Goal: Task Accomplishment & Management: Manage account settings

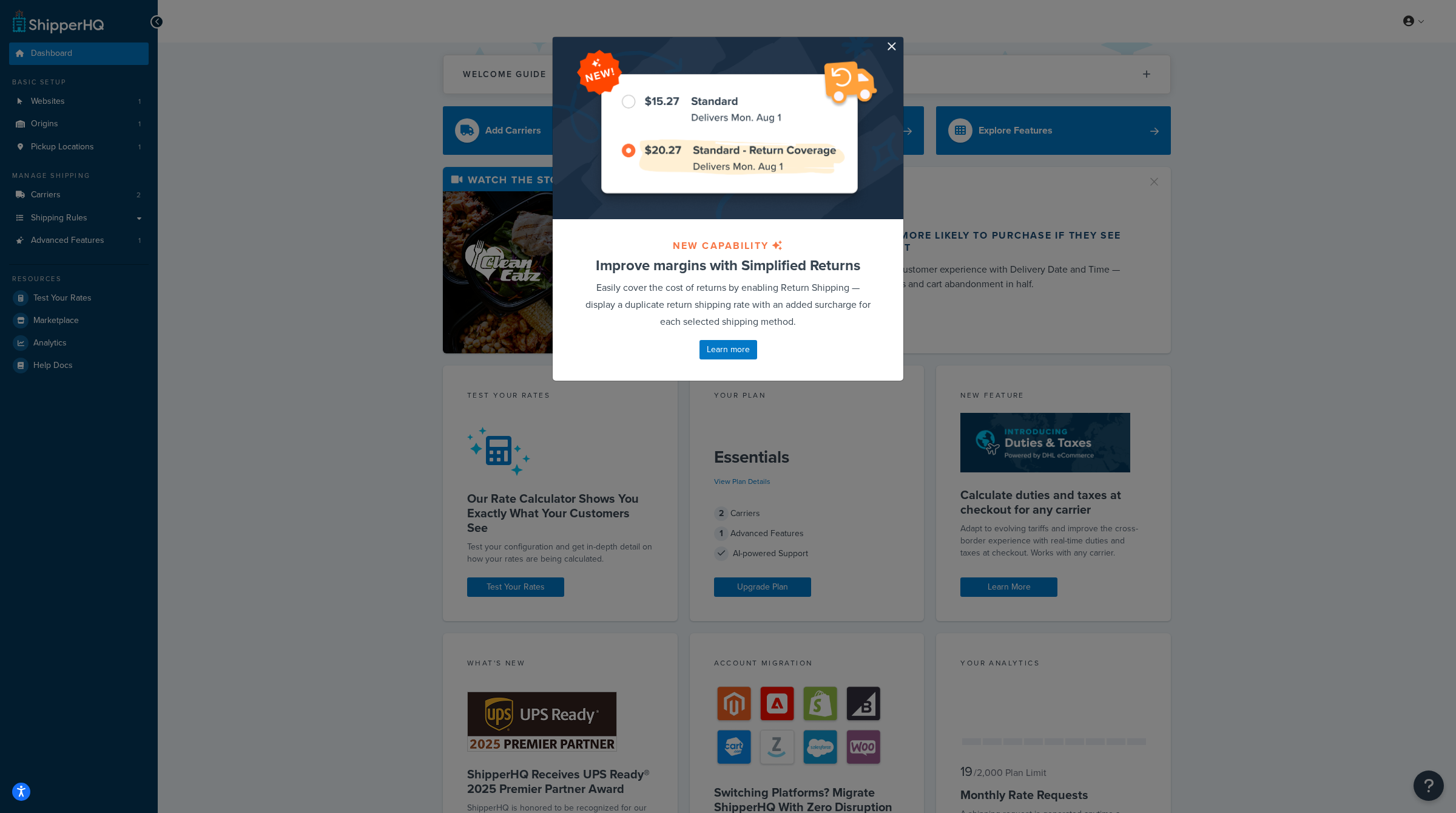
click at [898, 46] on div at bounding box center [728, 128] width 351 height 182
click at [900, 41] on button "button" at bounding box center [901, 38] width 3 height 3
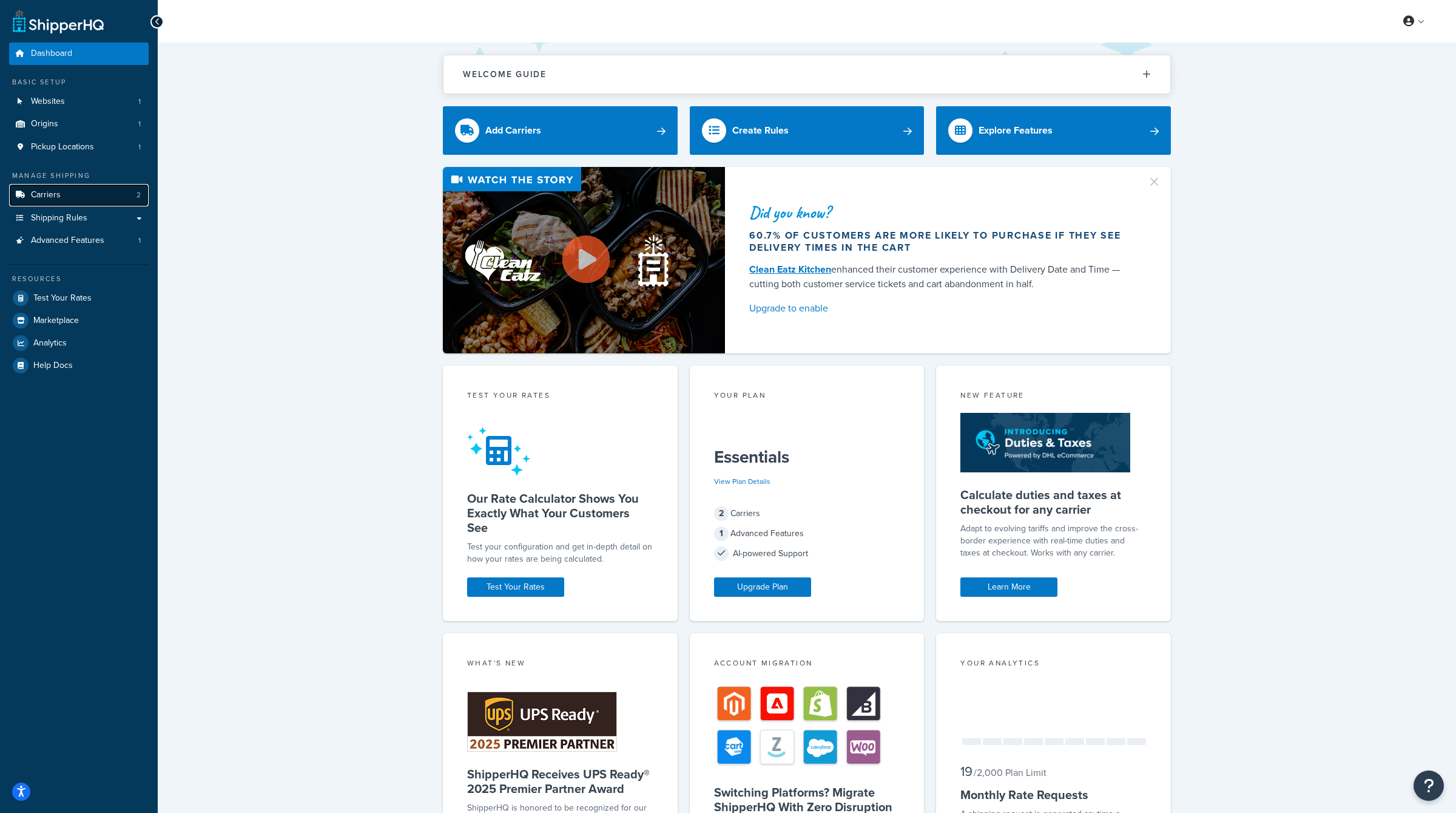
click at [83, 198] on link "Carriers 2" at bounding box center [78, 195] width 139 height 23
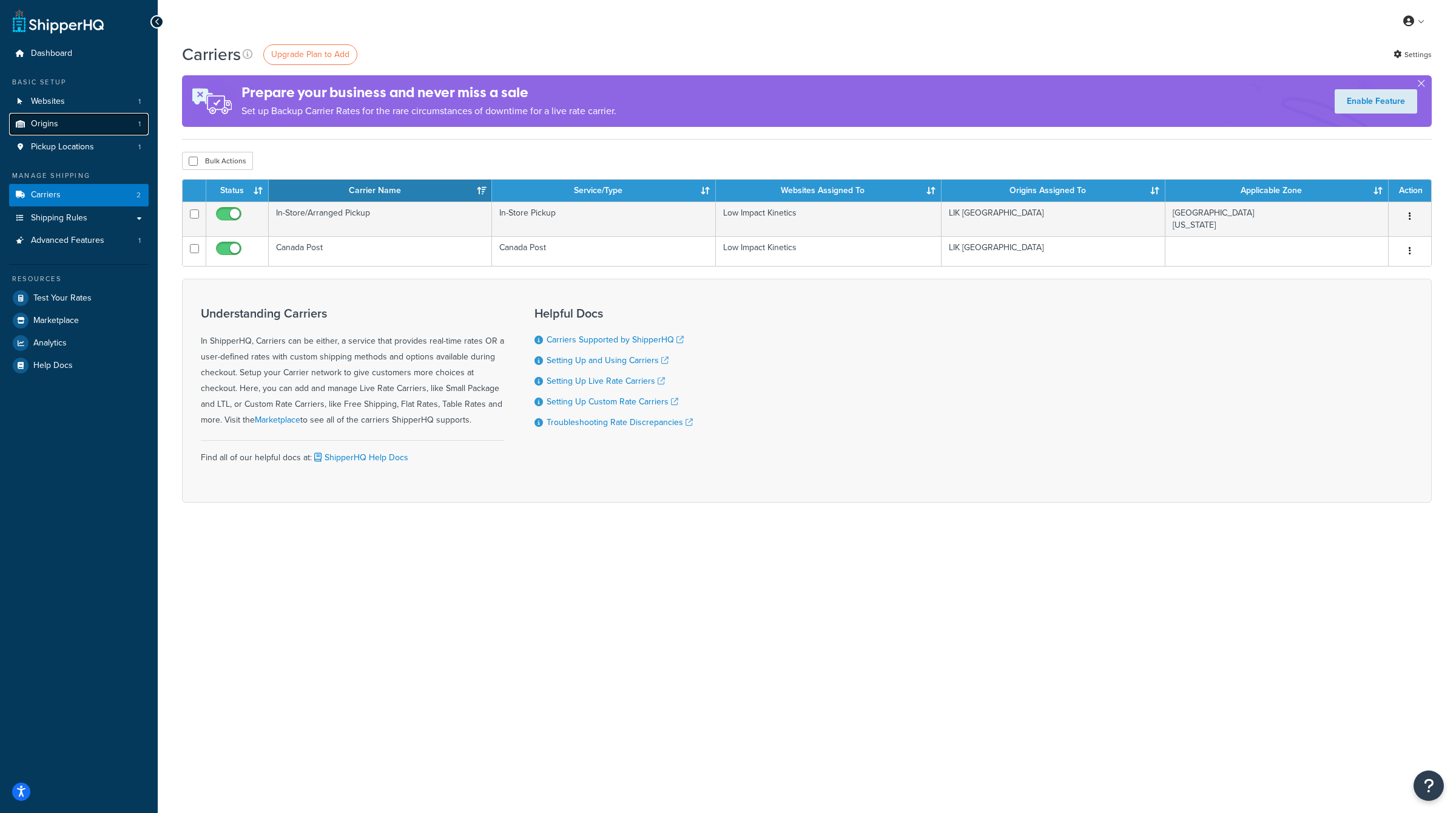
click at [70, 125] on link "Origins 1" at bounding box center [78, 124] width 139 height 23
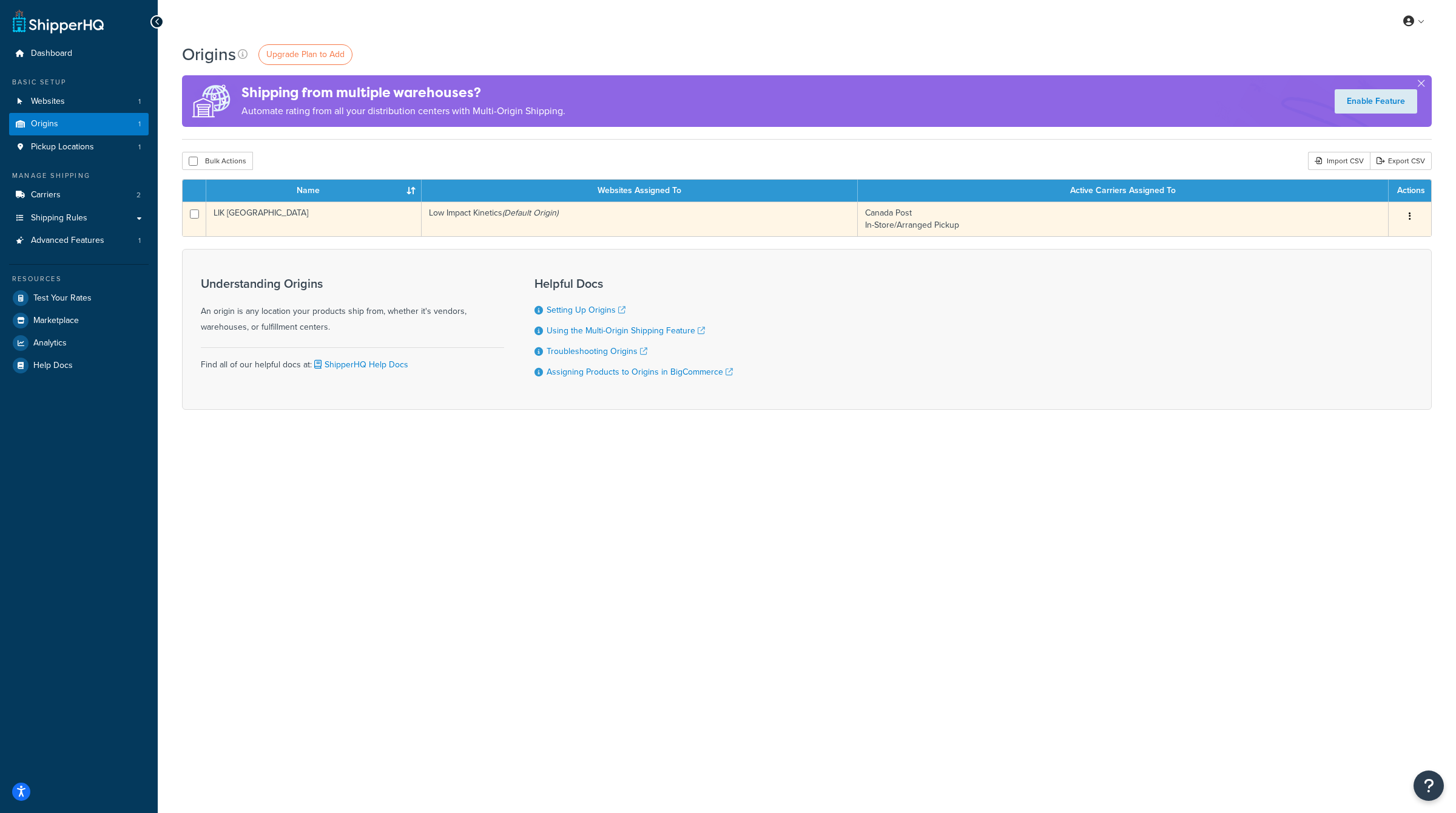
click at [1413, 224] on button "button" at bounding box center [1410, 217] width 17 height 20
click at [1359, 236] on link "Edit" at bounding box center [1369, 239] width 96 height 25
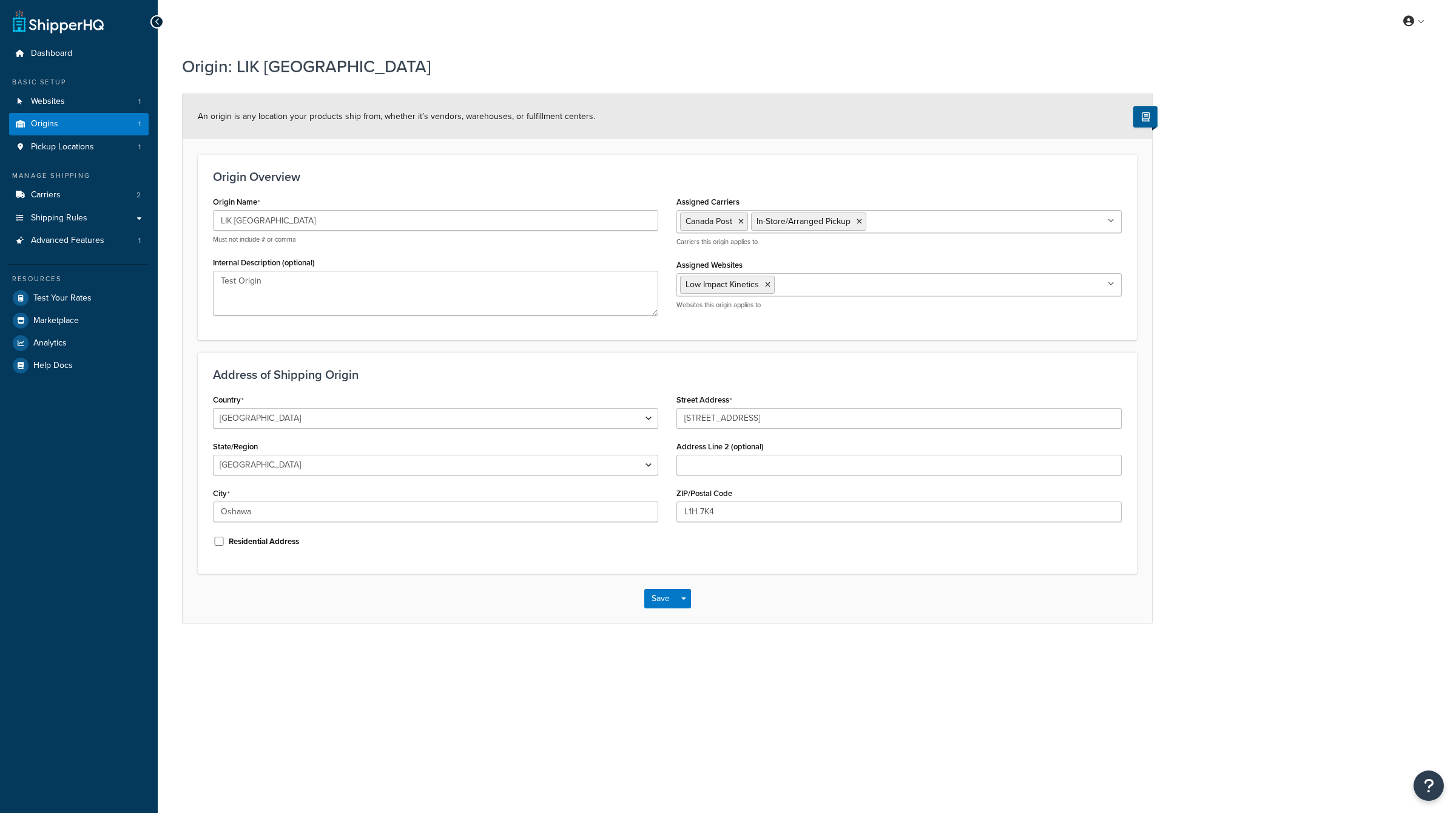
select select "1039"
select select "69"
click at [104, 199] on link "Carriers 2" at bounding box center [78, 195] width 139 height 23
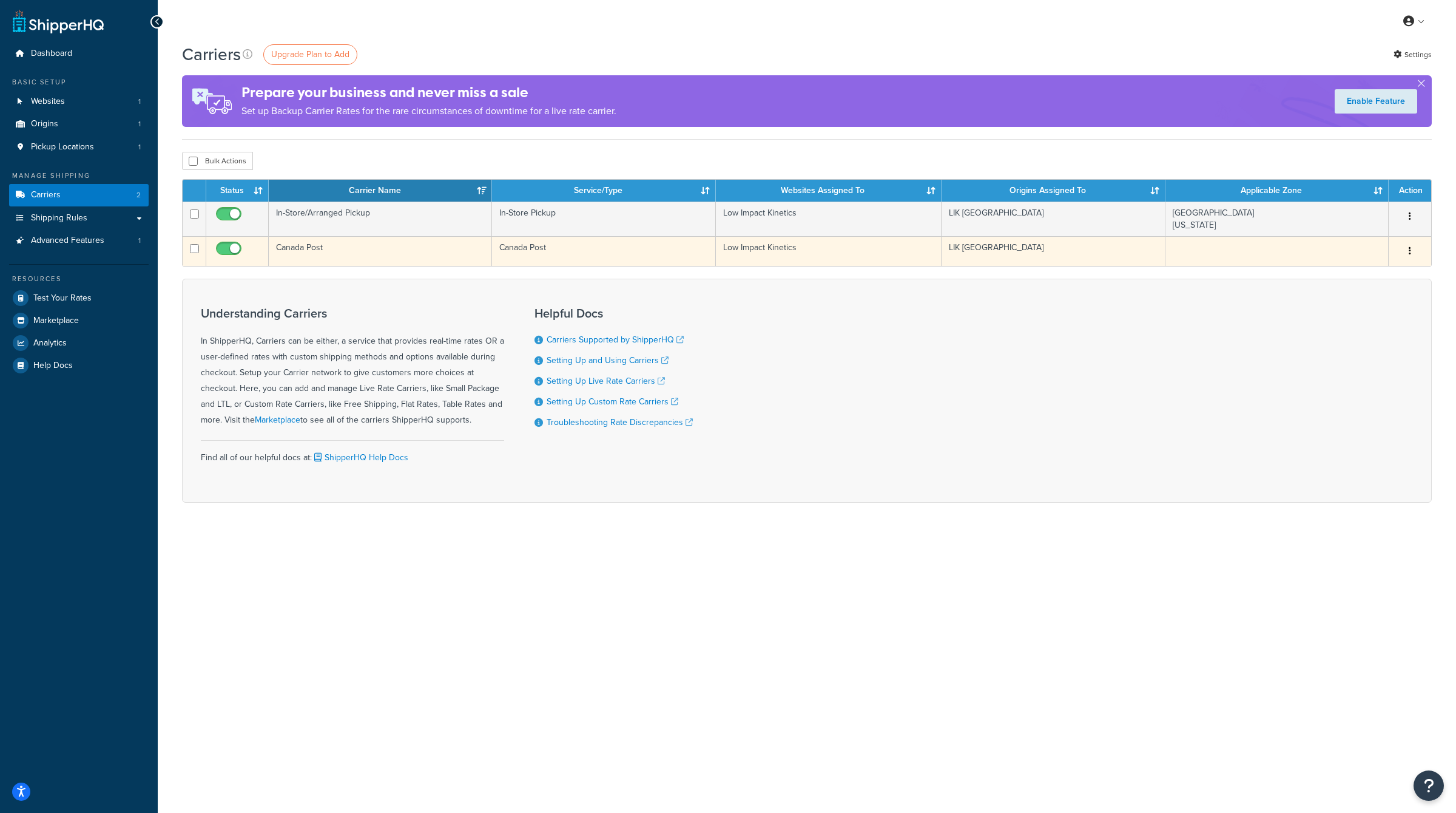
click at [1408, 247] on button "button" at bounding box center [1410, 251] width 17 height 20
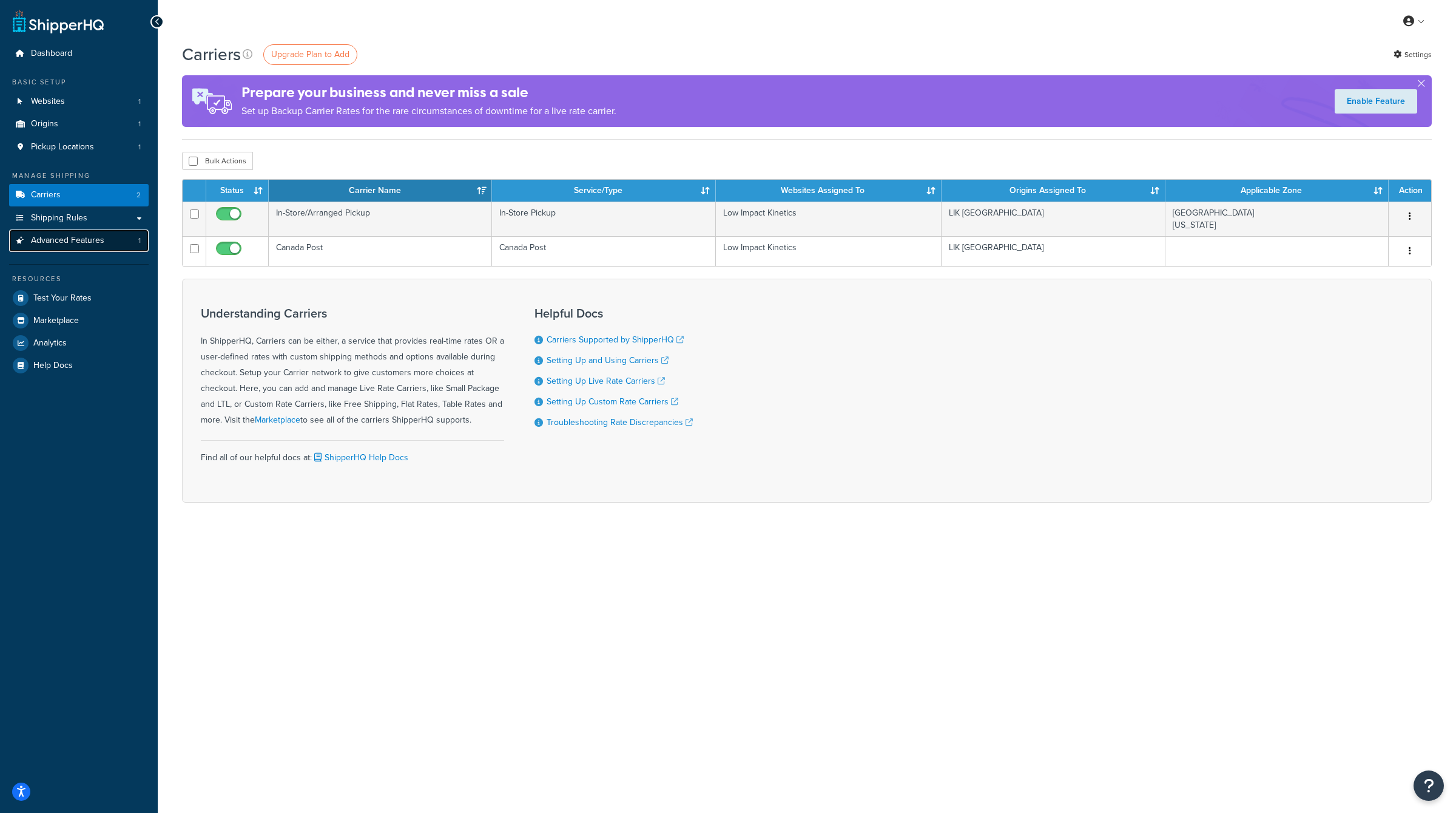
click at [68, 232] on link "Advanced Features 1" at bounding box center [78, 240] width 139 height 23
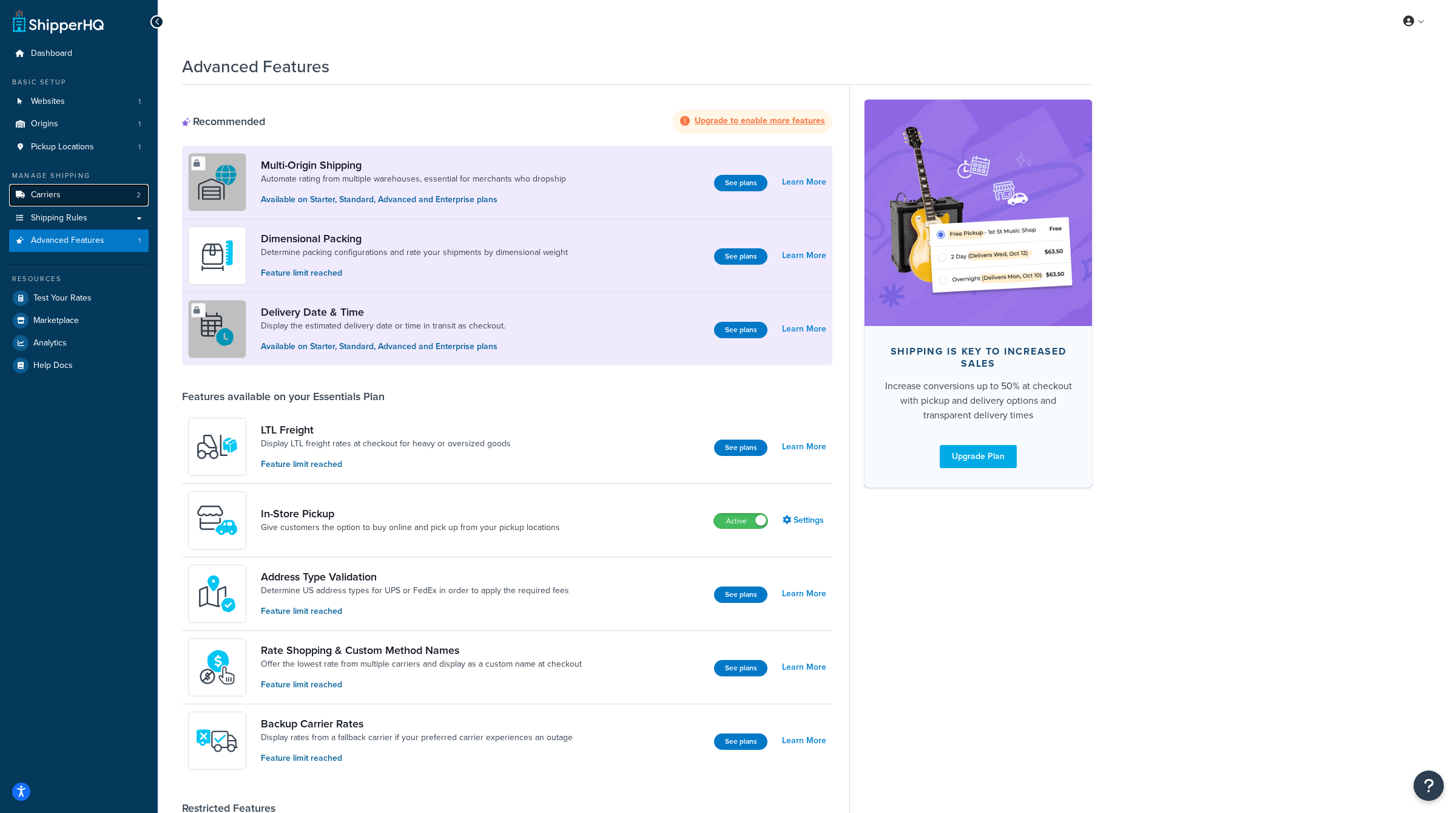
click at [106, 201] on link "Carriers 2" at bounding box center [78, 195] width 139 height 23
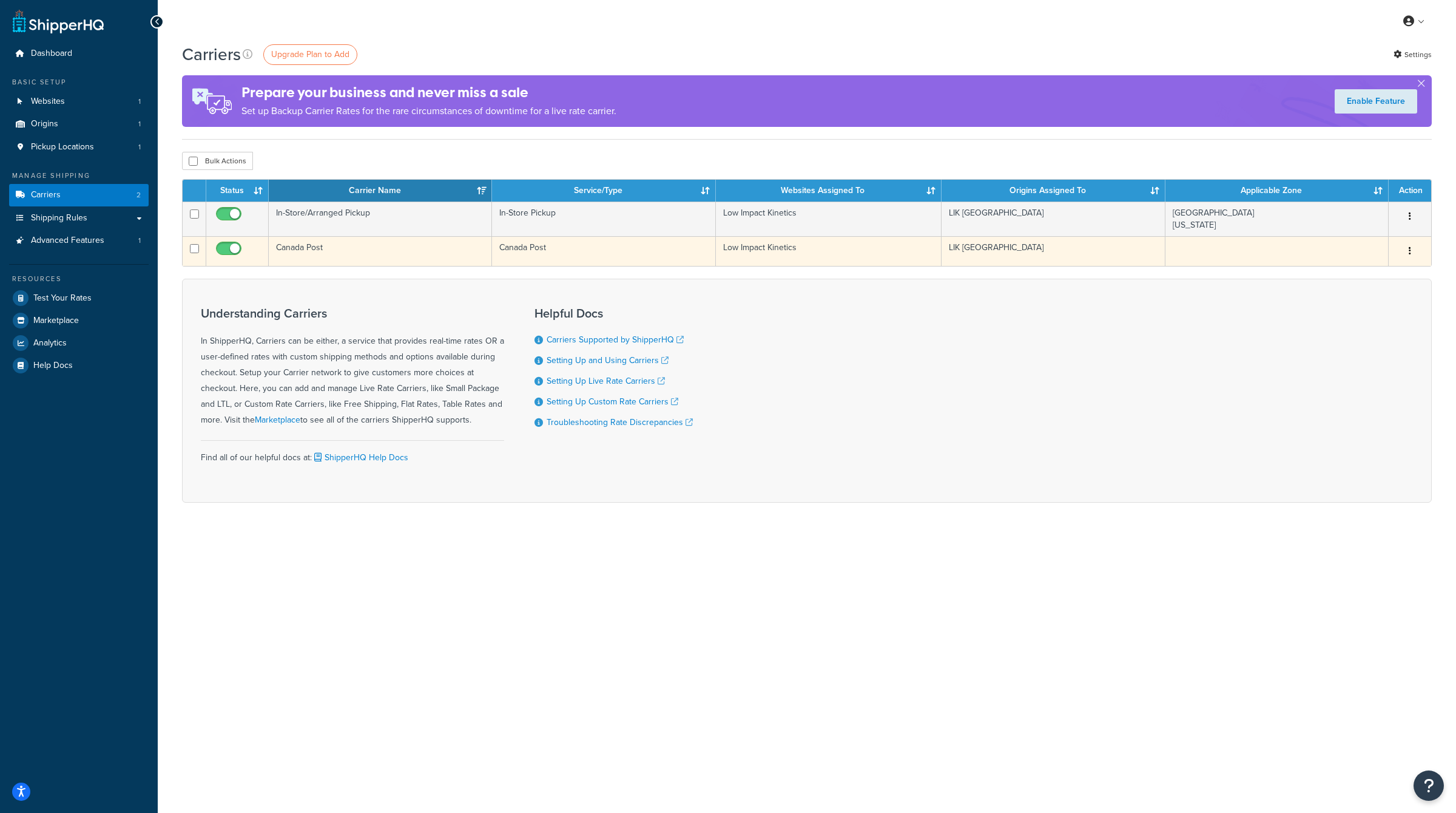
click at [1420, 254] on div "Edit [GEOGRAPHIC_DATA]" at bounding box center [1410, 251] width 28 height 20
click at [1410, 250] on icon "button" at bounding box center [1410, 250] width 2 height 9
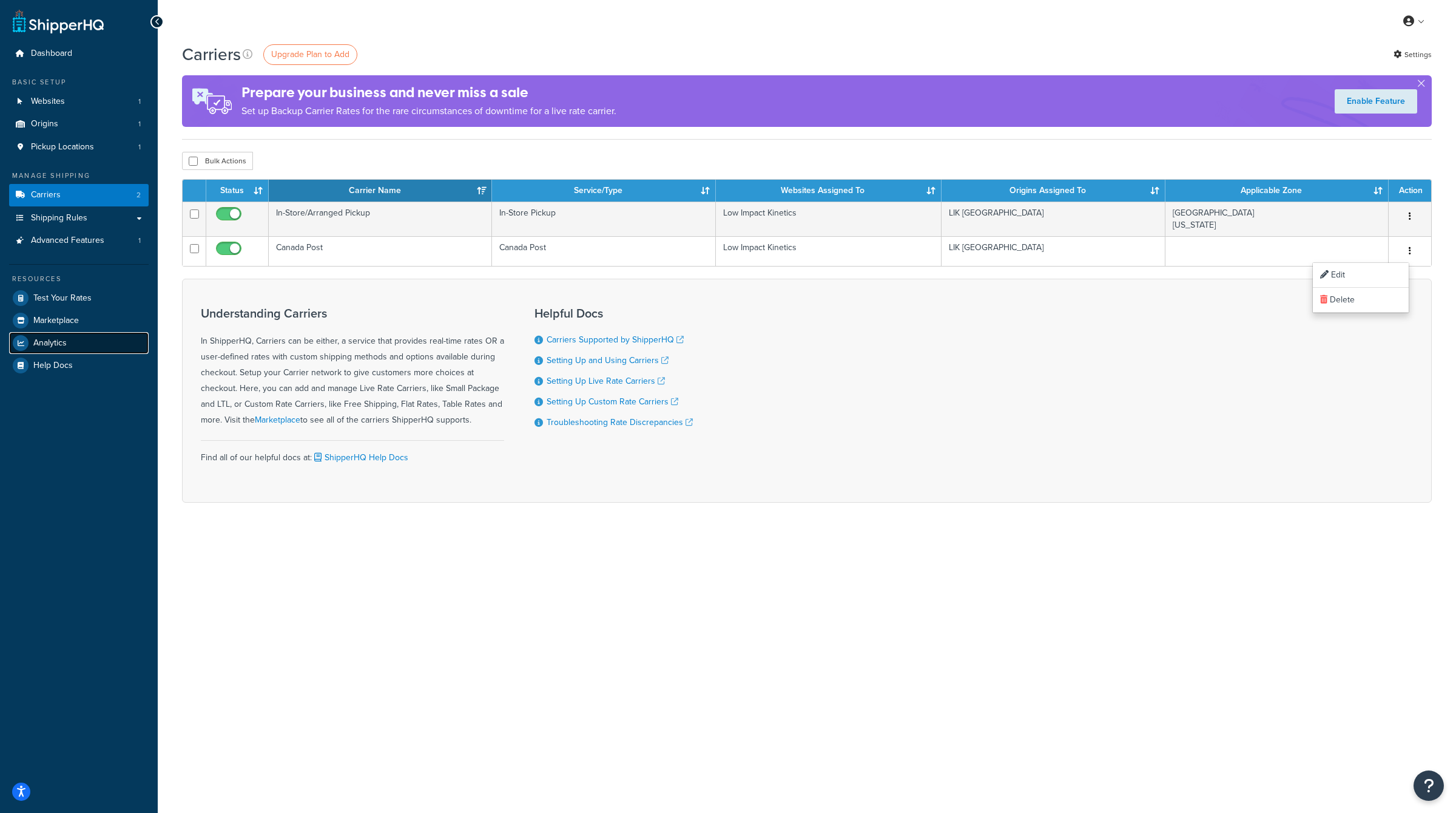
click at [47, 345] on span "Analytics" at bounding box center [50, 343] width 34 height 10
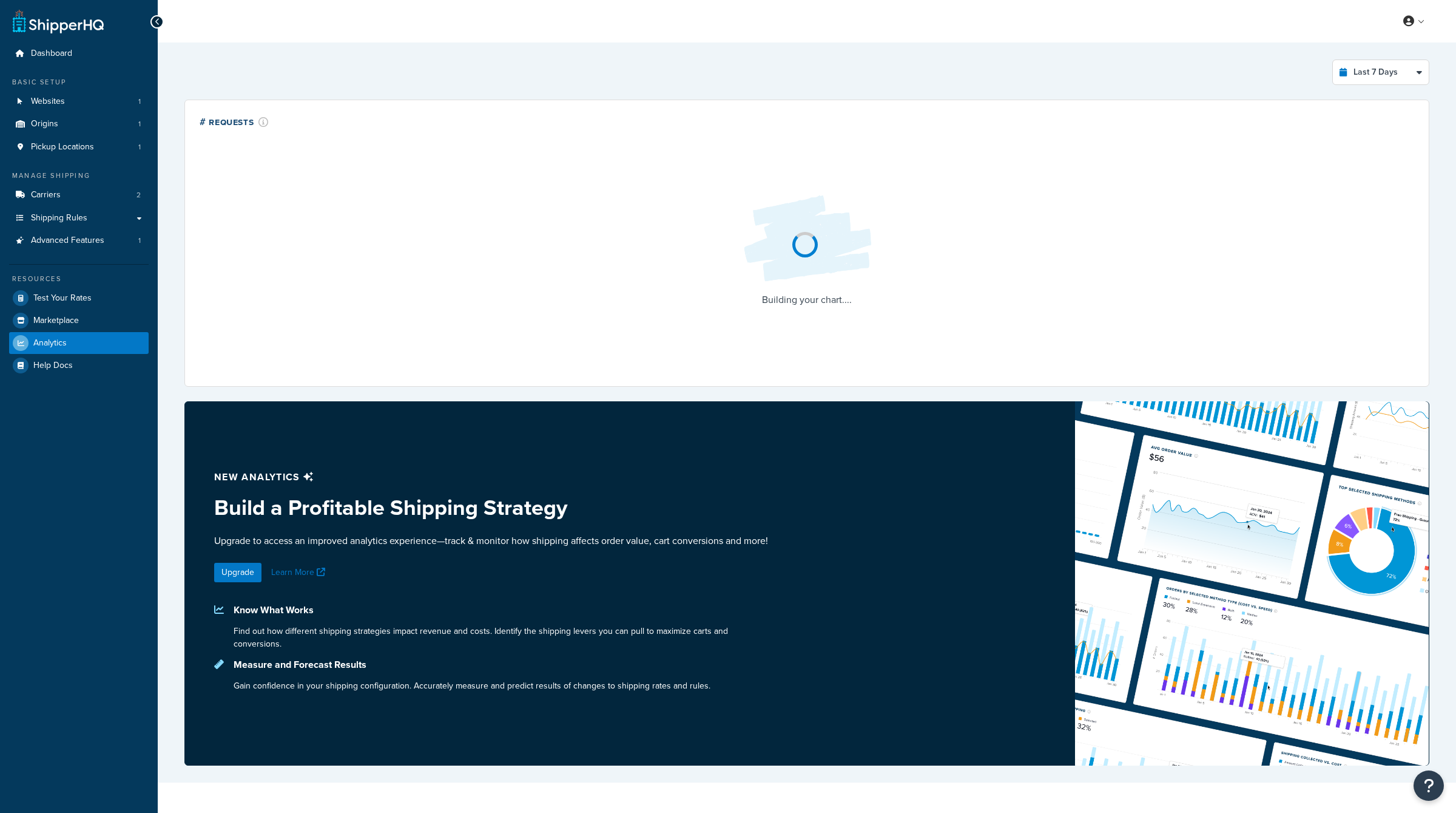
select select "last_7_days"
